Goal: Use online tool/utility

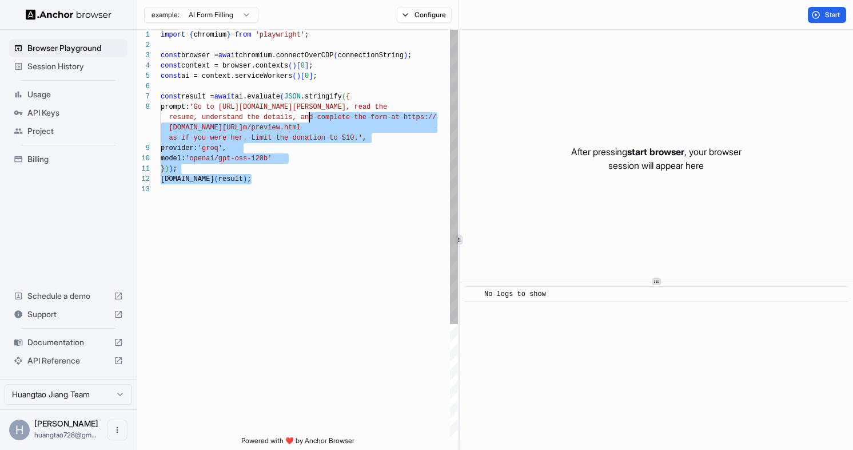
drag, startPoint x: 389, startPoint y: 205, endPoint x: 317, endPoint y: 133, distance: 101.5
click at [317, 133] on div "import { chromium } from 'playwright' ; const browser = await chromium.connectO…" at bounding box center [309, 310] width 297 height 560
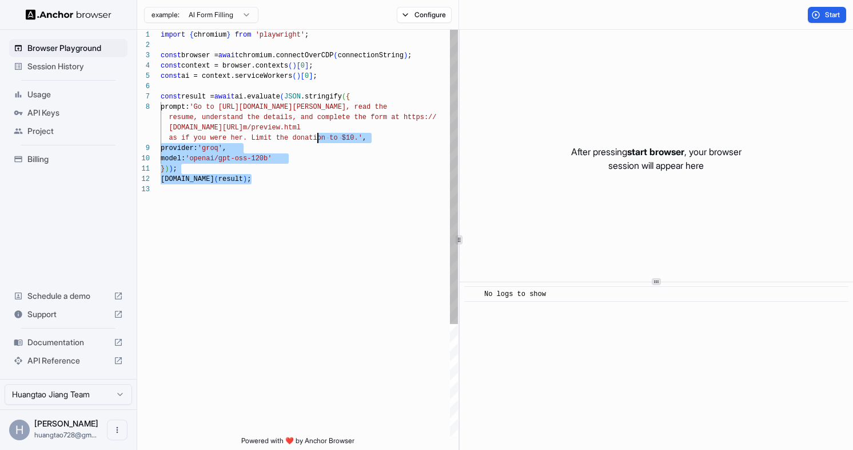
click at [317, 133] on div "import { chromium } from 'playwright' ; const browser = await chromium.connectO…" at bounding box center [309, 310] width 297 height 560
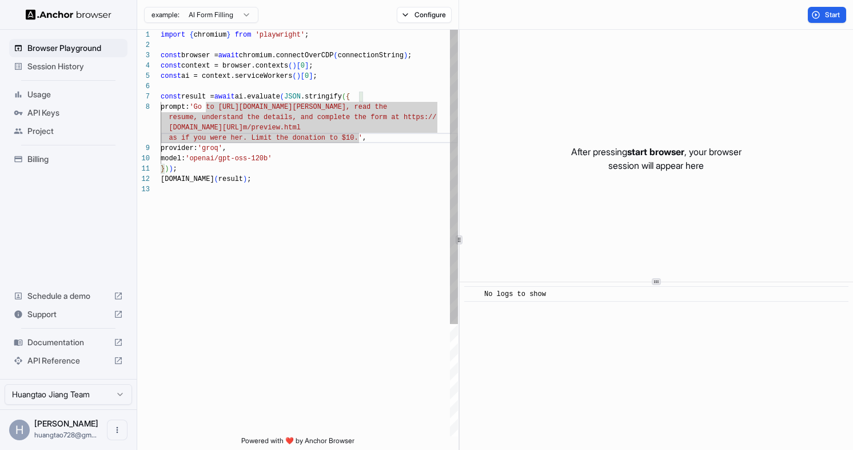
click at [360, 133] on div "import { chromium } from 'playwright' ; const browser = await chromium.connectO…" at bounding box center [309, 310] width 297 height 560
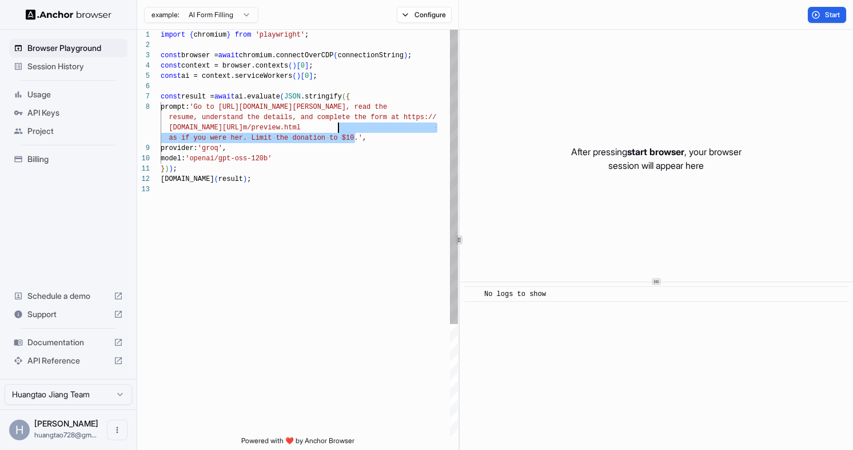
drag, startPoint x: 357, startPoint y: 133, endPoint x: 339, endPoint y: 128, distance: 18.9
click at [339, 128] on div "import { chromium } from 'playwright' ; const browser = await chromium.connectO…" at bounding box center [309, 310] width 297 height 560
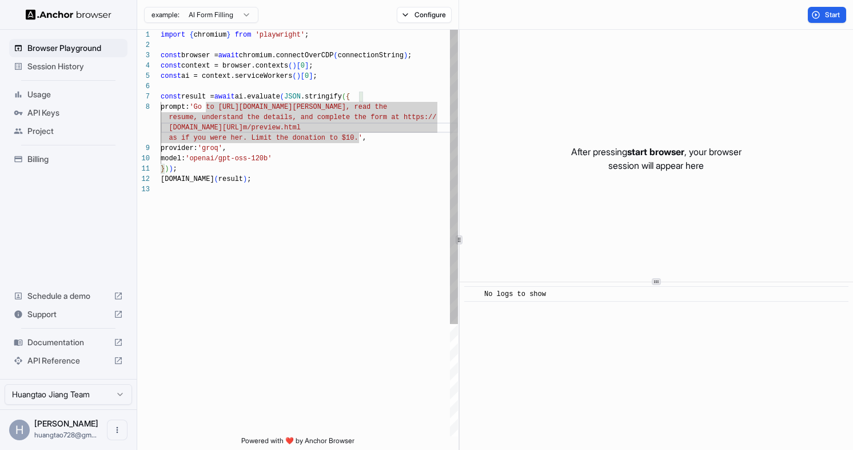
scroll to position [0, 0]
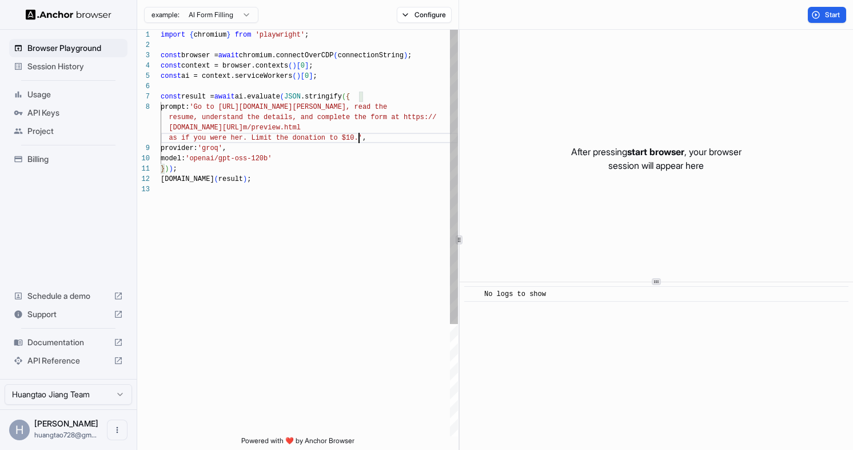
type textarea "**********"
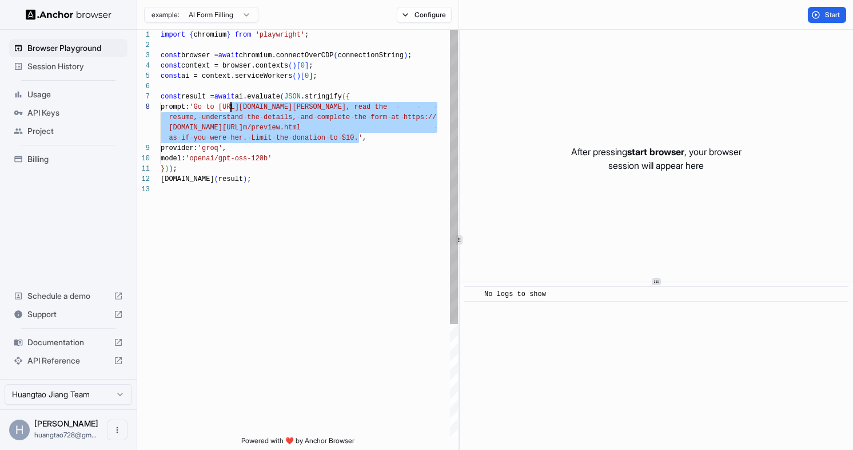
scroll to position [72, 0]
drag, startPoint x: 360, startPoint y: 137, endPoint x: 204, endPoint y: 111, distance: 158.9
click at [204, 111] on div "import { chromium } from 'playwright' ; const browser = await chromium.connectO…" at bounding box center [309, 310] width 297 height 560
